Goal: Information Seeking & Learning: Check status

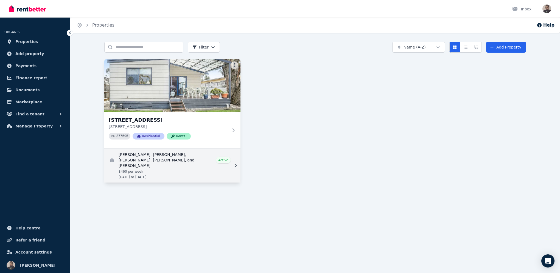
click at [188, 165] on link "View details for Isabel Rooks, Jasmine Rooks, Louise Shearman, Logan King, and …" at bounding box center [172, 166] width 136 height 34
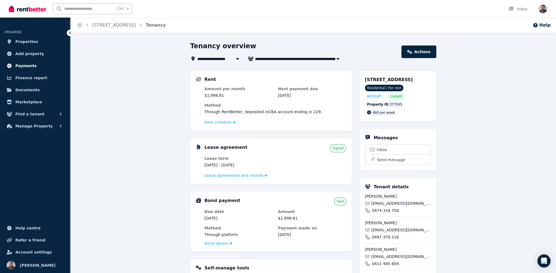
click at [26, 67] on span "Payments" at bounding box center [25, 66] width 21 height 7
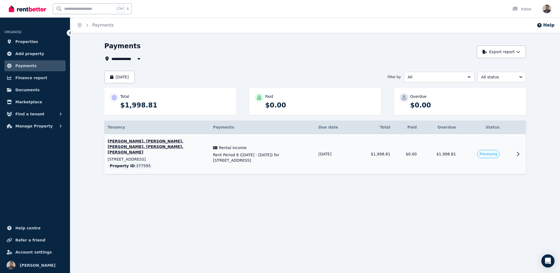
click at [248, 152] on span "Rent Period 8 ([DATE] - [DATE]) for [STREET_ADDRESS]" at bounding box center [262, 157] width 99 height 11
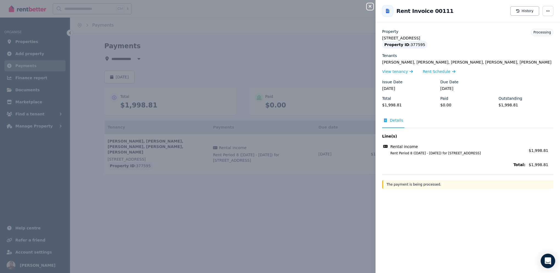
click at [548, 261] on icon "Open Intercom Messenger" at bounding box center [547, 261] width 6 height 7
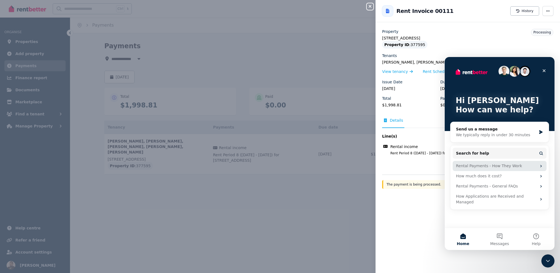
click at [477, 168] on div "Rental Payments - How They Work" at bounding box center [496, 166] width 81 height 6
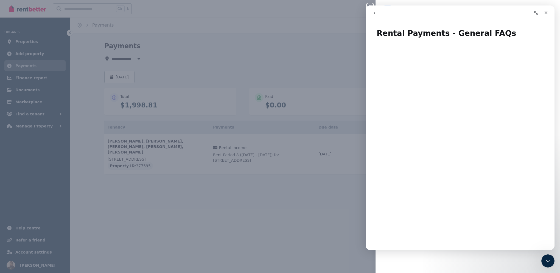
click at [375, 14] on icon "go back" at bounding box center [374, 13] width 4 height 4
click at [546, 14] on icon "Close" at bounding box center [546, 12] width 4 height 4
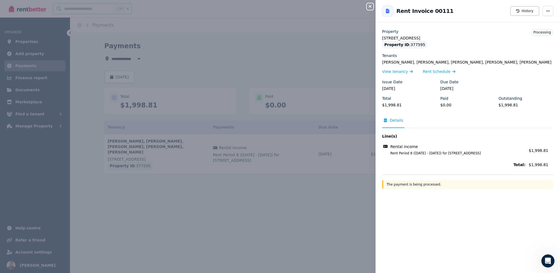
scroll to position [0, 0]
click at [516, 9] on icon "button" at bounding box center [517, 10] width 3 height 3
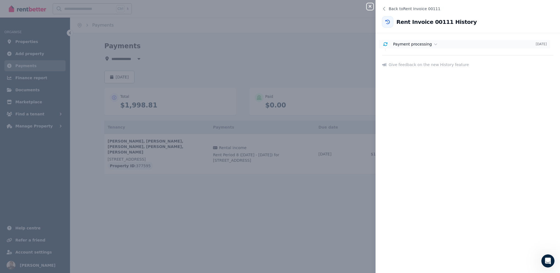
click at [424, 44] on span "Payment processing" at bounding box center [412, 44] width 39 height 4
click at [368, 7] on icon "button" at bounding box center [370, 6] width 7 height 4
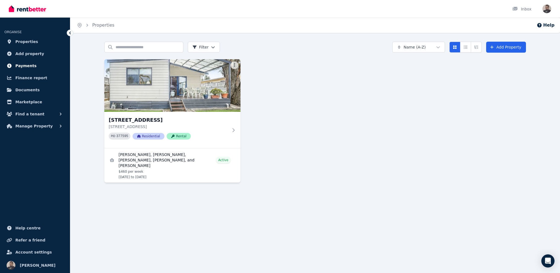
click at [28, 62] on link "Payments" at bounding box center [34, 65] width 61 height 11
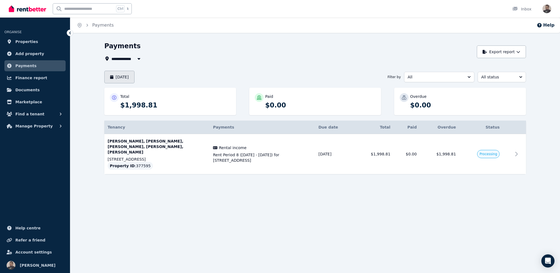
click at [131, 77] on button "[DATE]" at bounding box center [119, 77] width 30 height 13
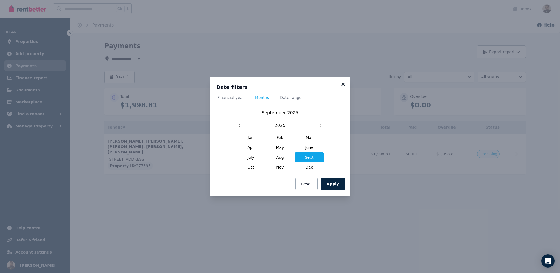
click at [344, 85] on icon at bounding box center [342, 84] width 3 height 3
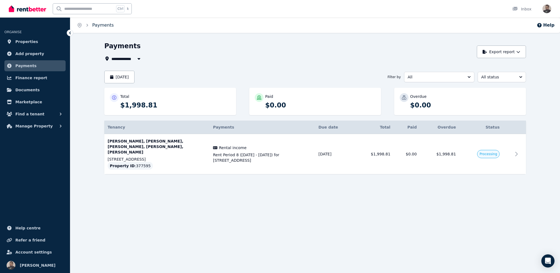
click at [94, 26] on link "Payments" at bounding box center [102, 25] width 21 height 5
click at [123, 61] on span "All Properties" at bounding box center [128, 58] width 35 height 7
click at [129, 78] on span "[STREET_ADDRESS]" at bounding box center [142, 78] width 55 height 5
type input "**********"
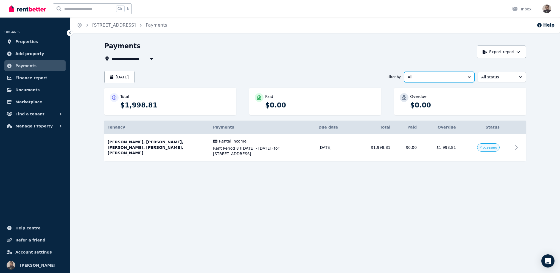
click at [456, 81] on button "All" at bounding box center [439, 77] width 70 height 10
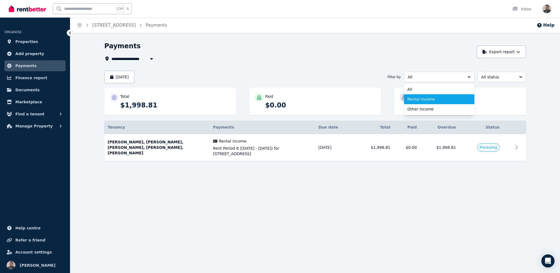
click at [443, 99] on span "Rental income" at bounding box center [435, 99] width 57 height 5
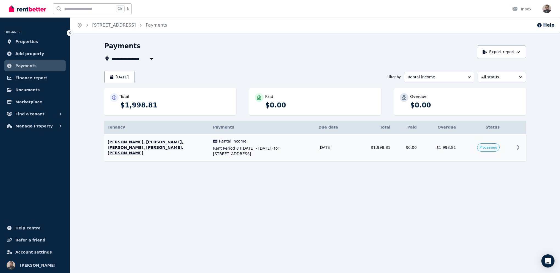
click at [305, 152] on span "Rent Period 8 ([DATE] - [DATE]) for [STREET_ADDRESS]" at bounding box center [262, 151] width 99 height 11
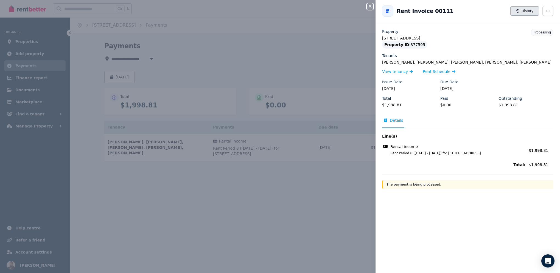
click at [529, 12] on button "History" at bounding box center [524, 10] width 29 height 9
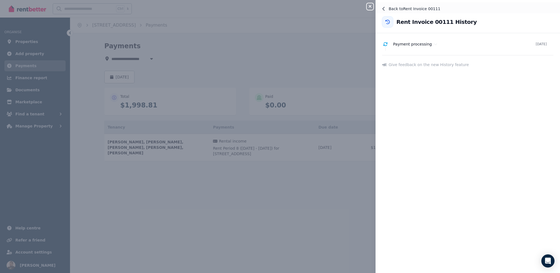
click at [383, 9] on icon at bounding box center [383, 9] width 4 height 4
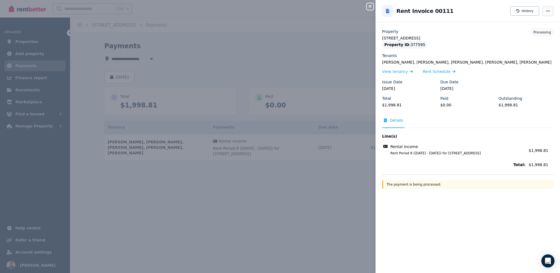
click at [544, 9] on span "button" at bounding box center [547, 11] width 11 height 10
click at [371, 7] on icon "button" at bounding box center [370, 6] width 7 height 4
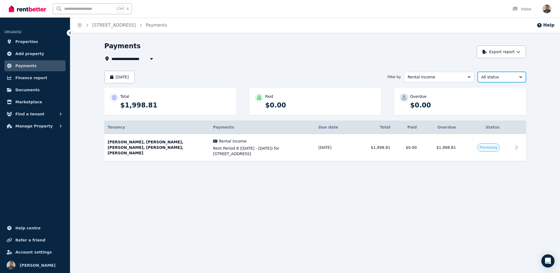
click at [503, 78] on span "All status" at bounding box center [497, 76] width 33 height 5
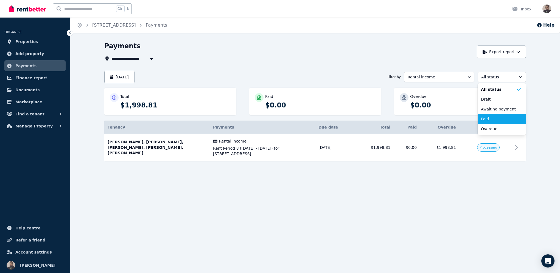
click at [506, 120] on span "Paid" at bounding box center [498, 118] width 35 height 5
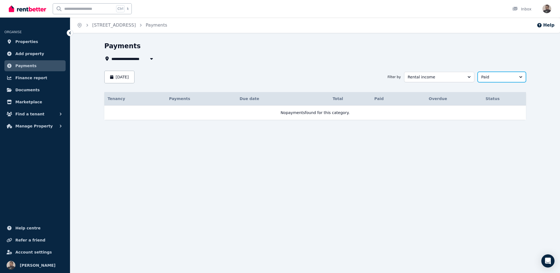
click at [496, 76] on span "Paid" at bounding box center [497, 76] width 33 height 5
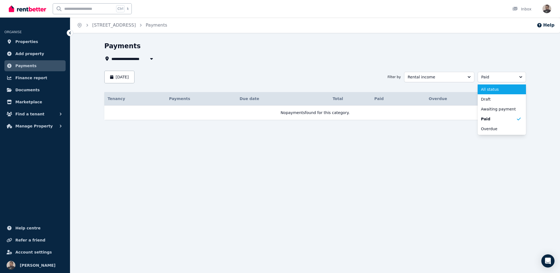
click at [498, 90] on span "All status" at bounding box center [498, 89] width 35 height 5
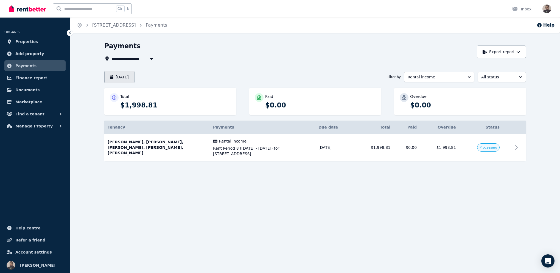
click at [123, 80] on button "[DATE]" at bounding box center [119, 77] width 30 height 13
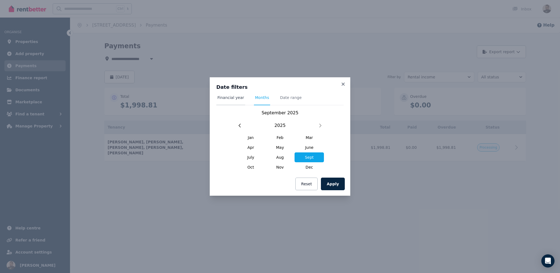
click at [237, 97] on span "Financial year" at bounding box center [230, 97] width 27 height 5
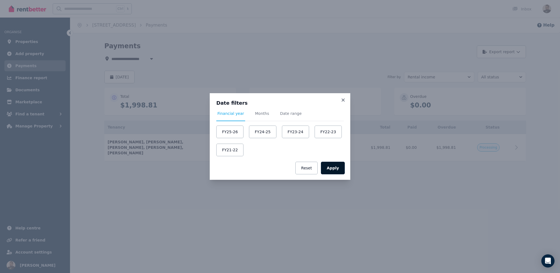
click at [334, 166] on button "Apply" at bounding box center [333, 168] width 24 height 13
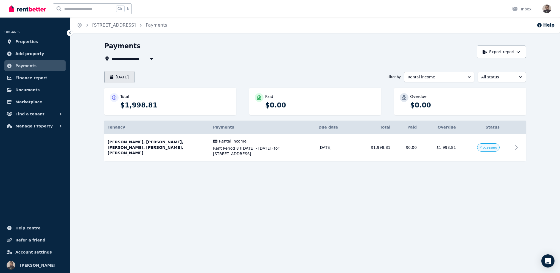
click at [134, 80] on button "[DATE]" at bounding box center [119, 77] width 30 height 13
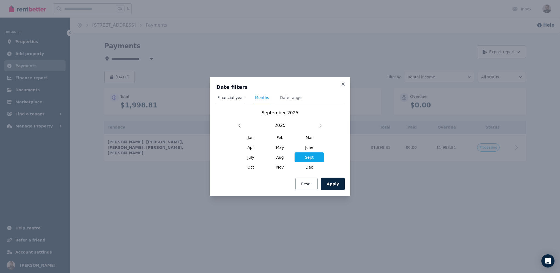
click at [237, 101] on span "Financial year" at bounding box center [230, 100] width 29 height 10
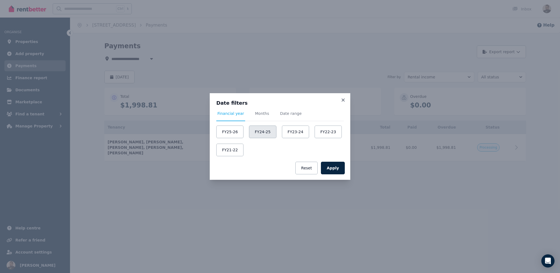
click at [265, 131] on button "FY24-25" at bounding box center [262, 132] width 27 height 13
click at [336, 166] on button "Apply" at bounding box center [333, 168] width 24 height 13
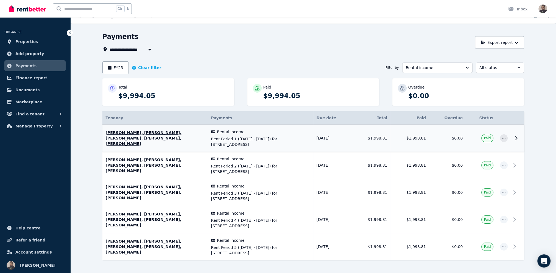
scroll to position [26, 0]
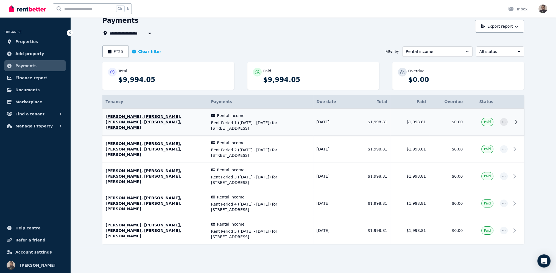
click at [326, 124] on td "[DATE]" at bounding box center [332, 122] width 39 height 27
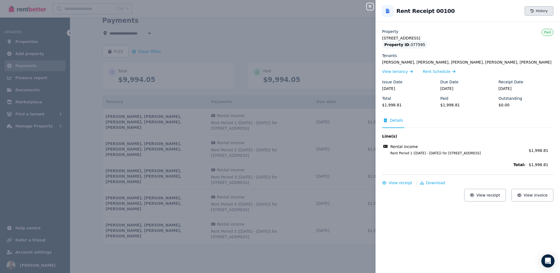
click at [530, 11] on icon "button" at bounding box center [531, 10] width 3 height 3
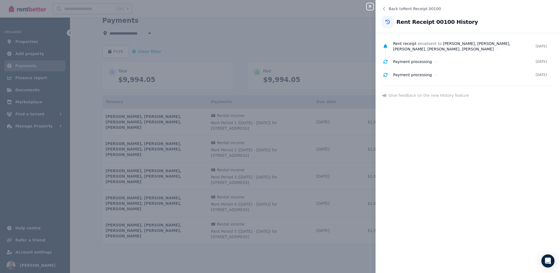
click at [372, 8] on icon "button" at bounding box center [370, 6] width 7 height 4
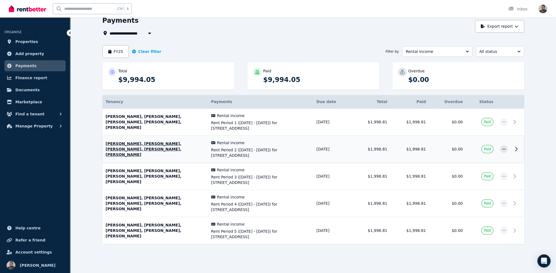
click at [259, 149] on span "Rent Period 2 ([DATE] - [DATE]) for [STREET_ADDRESS]" at bounding box center [260, 152] width 99 height 11
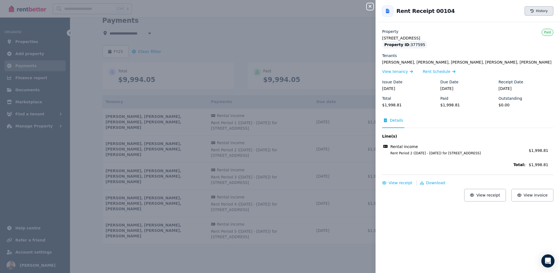
click at [533, 9] on button "History" at bounding box center [538, 10] width 29 height 9
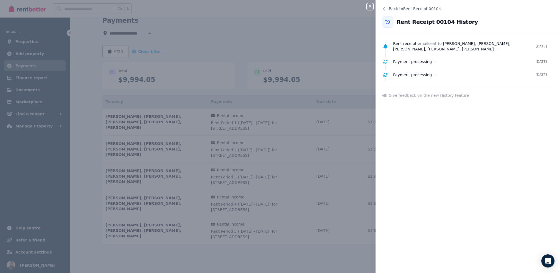
click at [368, 6] on icon "button" at bounding box center [370, 6] width 7 height 4
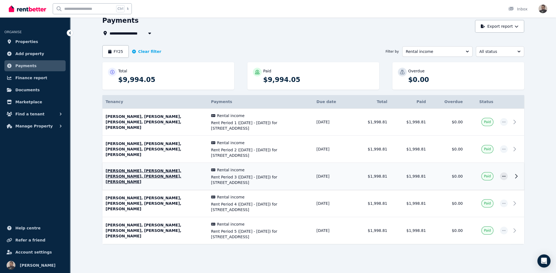
click at [241, 172] on div "Rental income" at bounding box center [260, 169] width 99 height 5
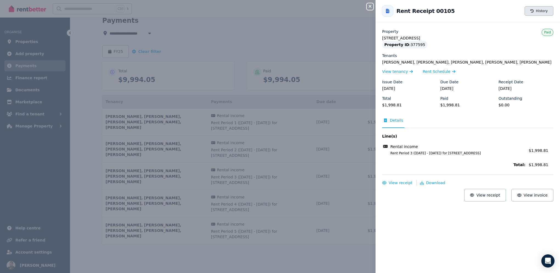
click at [535, 9] on button "History" at bounding box center [538, 10] width 29 height 9
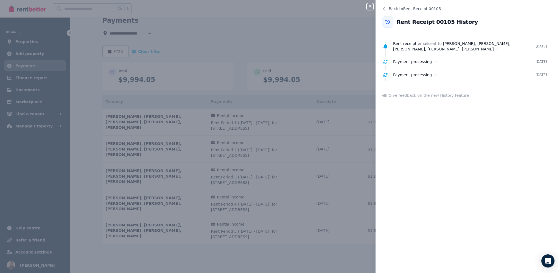
click at [368, 5] on icon "button" at bounding box center [370, 6] width 7 height 4
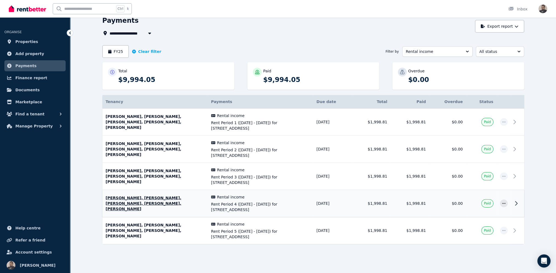
click at [243, 204] on span "Rent Period 4 ([DATE] - [DATE]) for [STREET_ADDRESS]" at bounding box center [260, 207] width 99 height 11
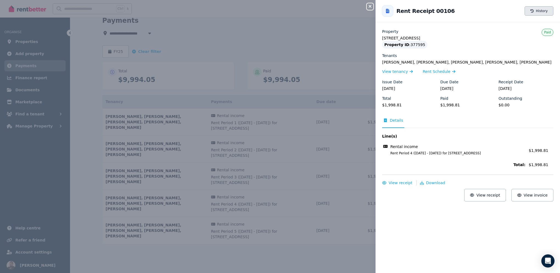
click at [530, 11] on icon "button" at bounding box center [531, 10] width 3 height 3
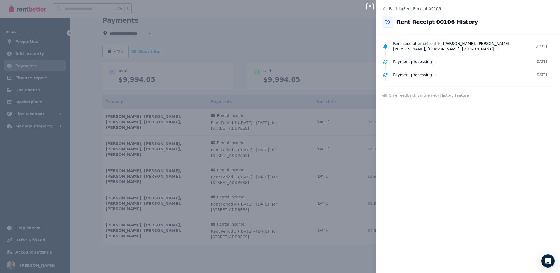
click at [369, 6] on icon "button" at bounding box center [370, 6] width 3 height 3
